Goal: Transaction & Acquisition: Purchase product/service

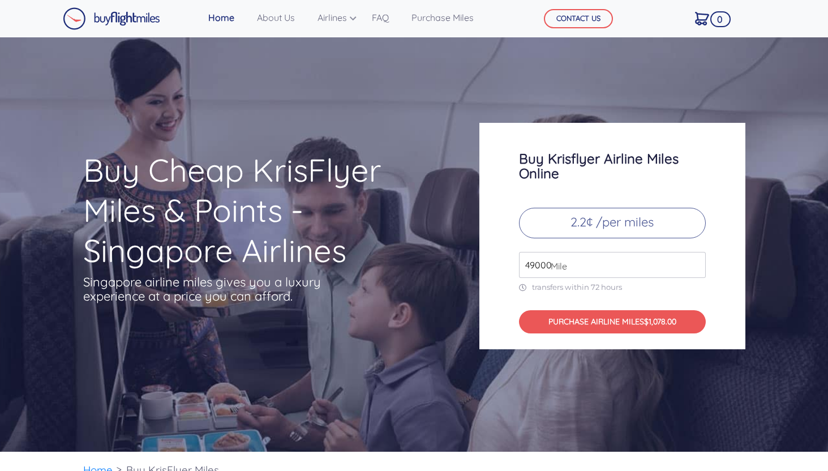
click at [553, 263] on span "Mile" at bounding box center [556, 266] width 22 height 14
click at [554, 263] on span "Mile" at bounding box center [556, 266] width 22 height 14
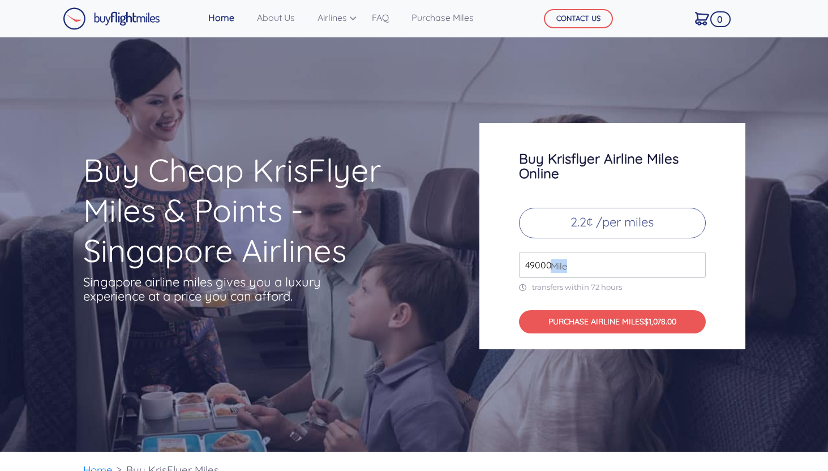
click at [554, 263] on span "Mile" at bounding box center [556, 266] width 22 height 14
click at [540, 267] on input "49000" at bounding box center [612, 265] width 187 height 26
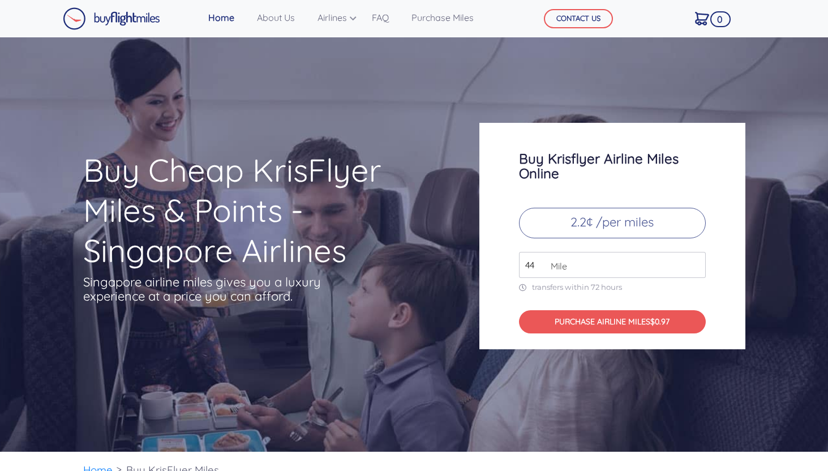
type input "4"
